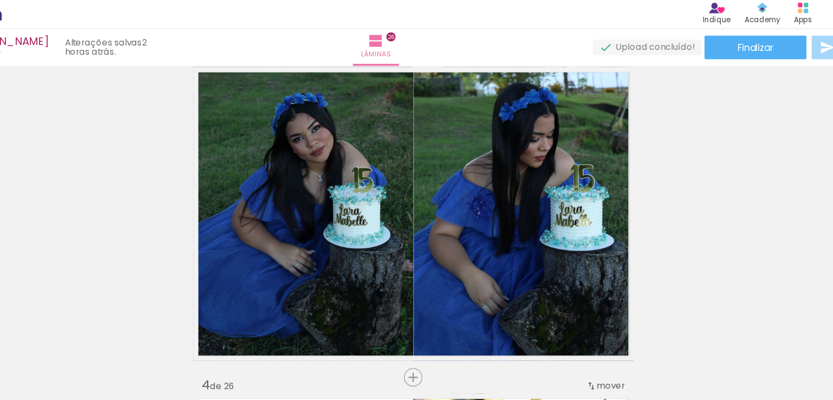
scroll to position [566, 0]
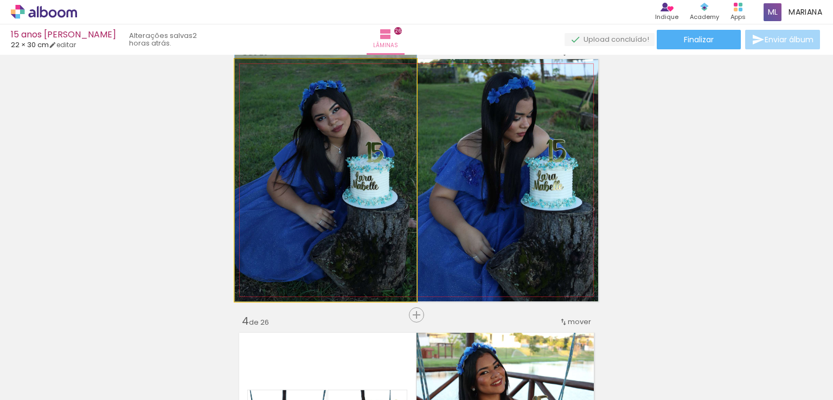
drag, startPoint x: 351, startPoint y: 158, endPoint x: 248, endPoint y: 153, distance: 103.6
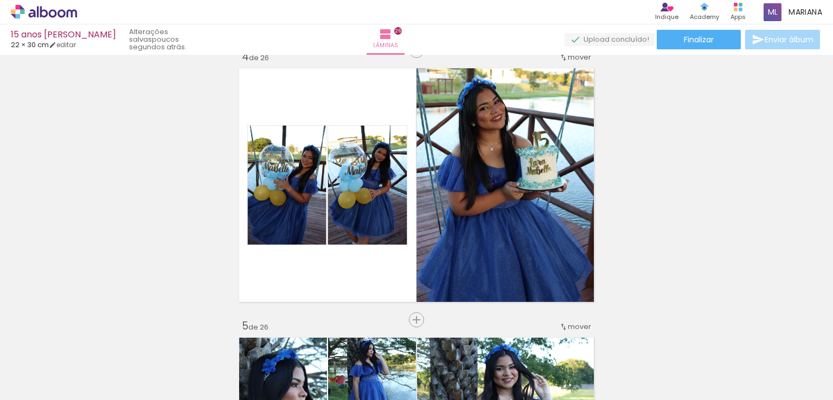
scroll to position [830, 0]
